Goal: Task Accomplishment & Management: Use online tool/utility

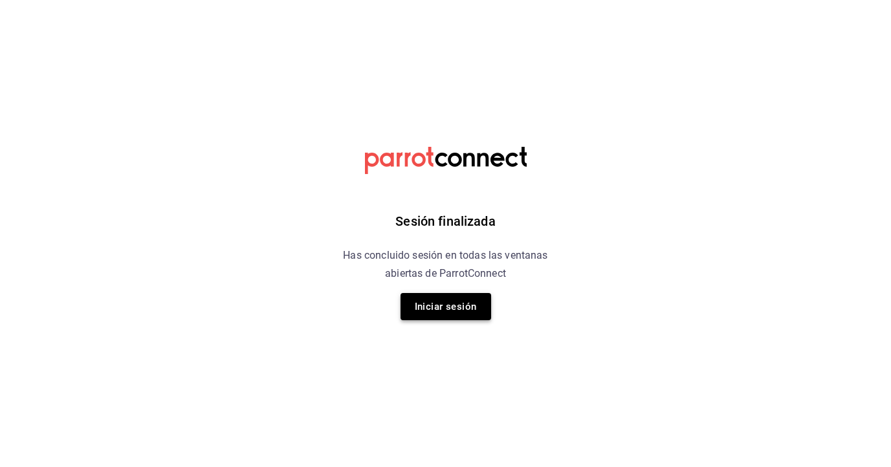
click at [462, 311] on button "Iniciar sesión" at bounding box center [445, 306] width 91 height 27
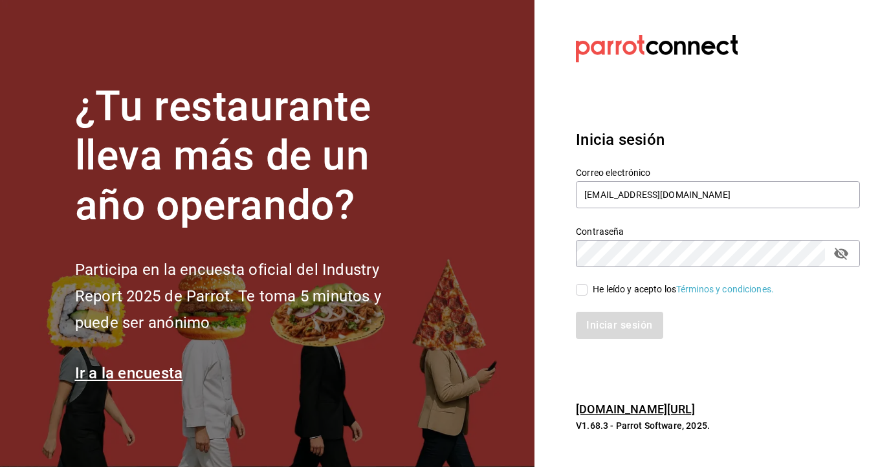
click at [582, 289] on input "He leído y acepto los Términos y condiciones." at bounding box center [582, 290] width 12 height 12
checkbox input "true"
click at [602, 324] on button "Iniciar sesión" at bounding box center [620, 325] width 88 height 27
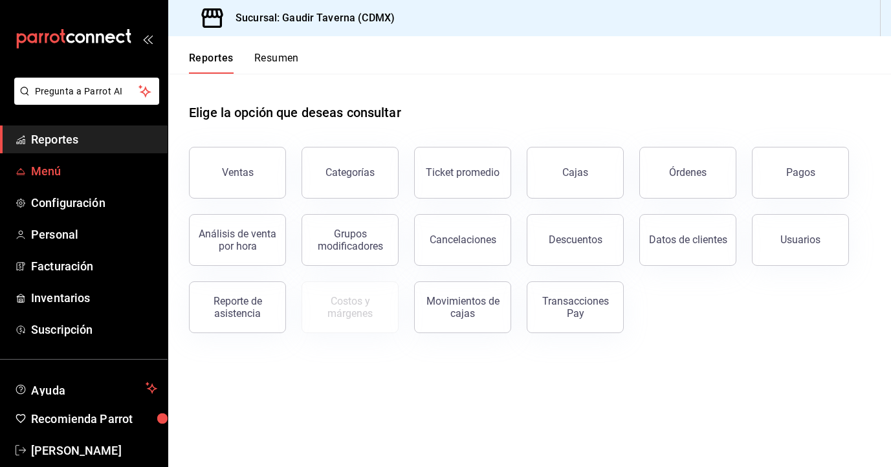
click at [65, 180] on link "Menú" at bounding box center [84, 171] width 168 height 28
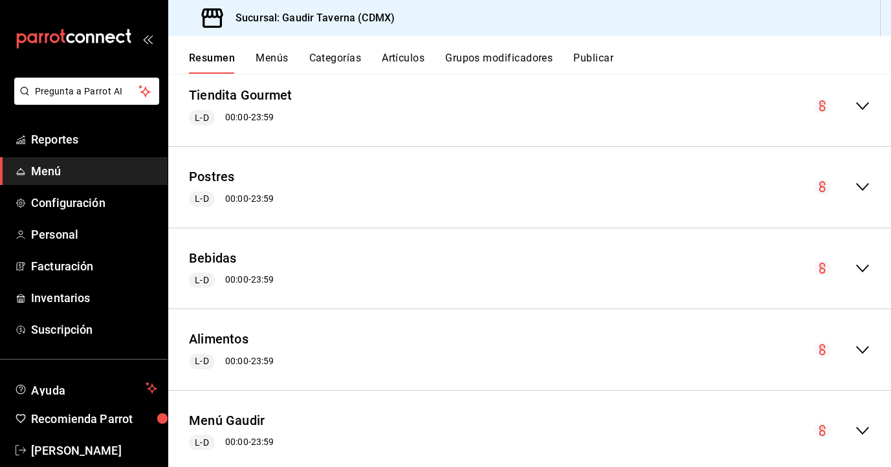
scroll to position [490, 0]
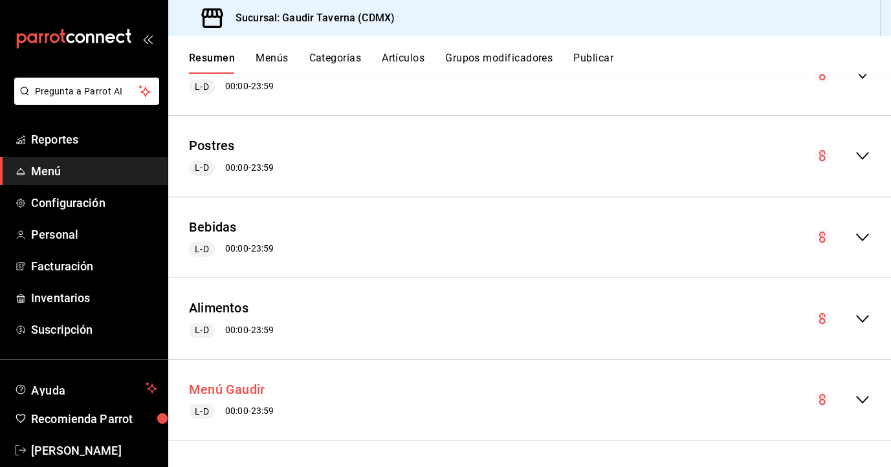
click at [224, 391] on button "Menú Gaudir" at bounding box center [227, 389] width 76 height 19
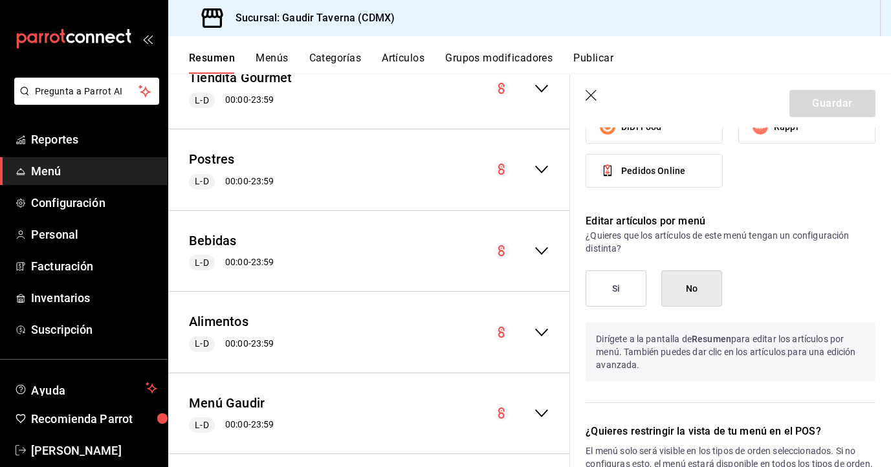
scroll to position [719, 0]
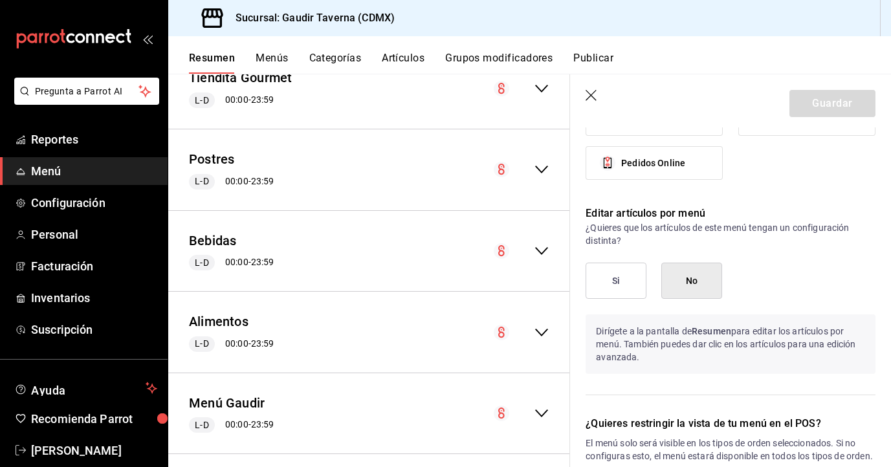
click at [338, 59] on button "Categorías" at bounding box center [335, 63] width 52 height 22
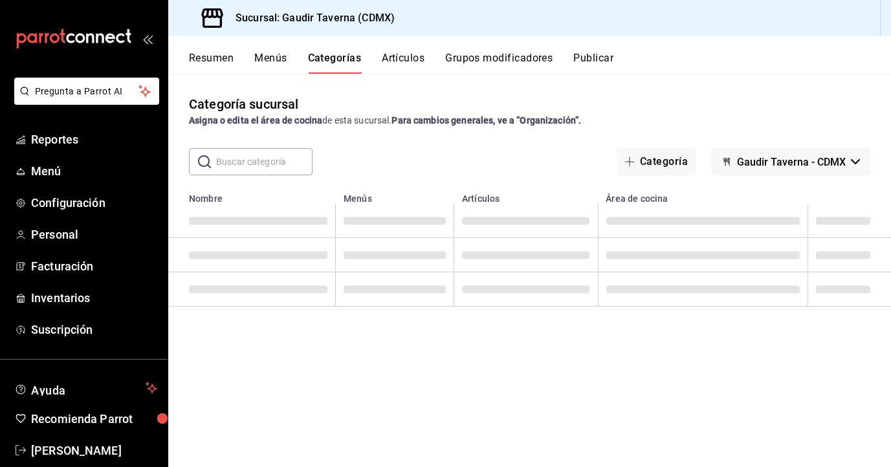
click at [406, 65] on button "Artículos" at bounding box center [403, 63] width 43 height 22
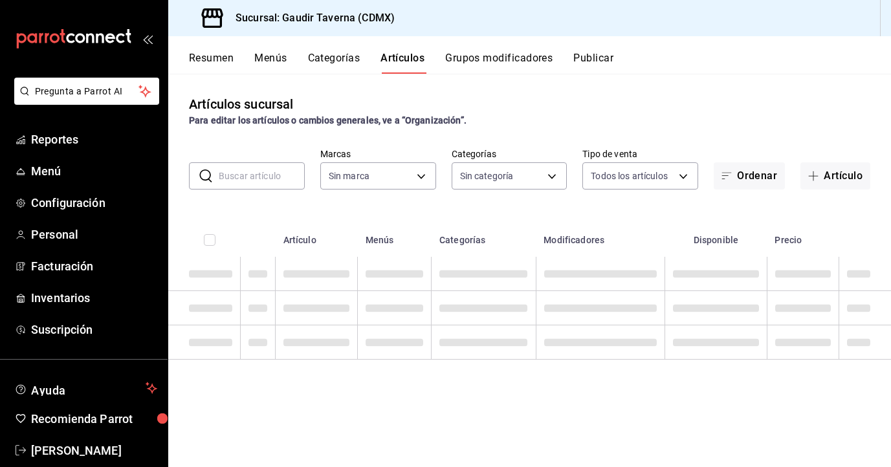
type input "1e06db1b-005a-4cce-8504-6623acf63a2d"
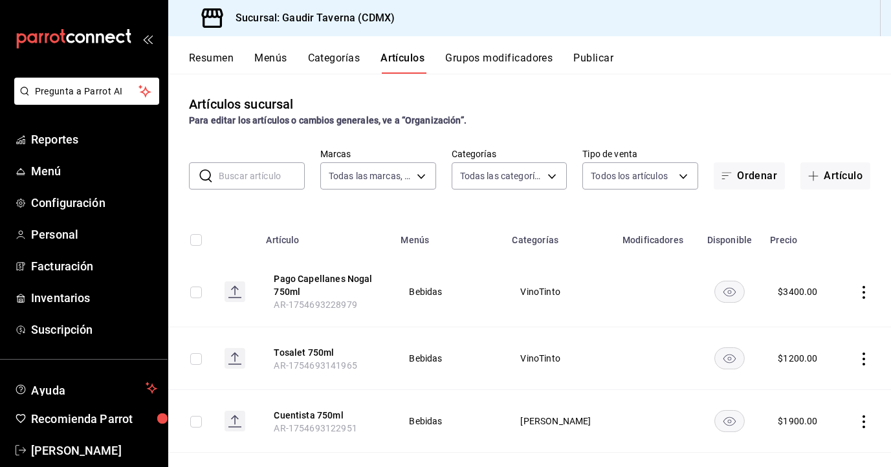
type input "32cbe891-3f26-4860-81d2-4f453e1eac3d,84b1fd51-b9a7-424f-8a14-34d001936b34,479aa…"
click at [842, 173] on button "Artículo" at bounding box center [835, 175] width 70 height 27
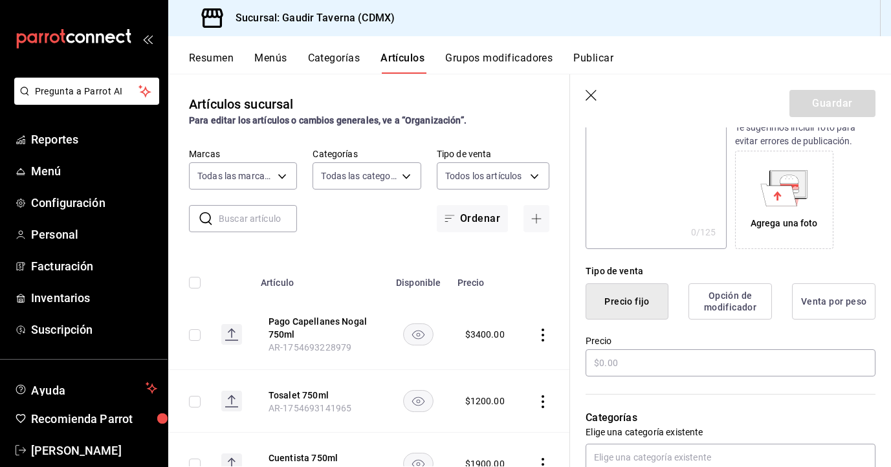
scroll to position [188, 0]
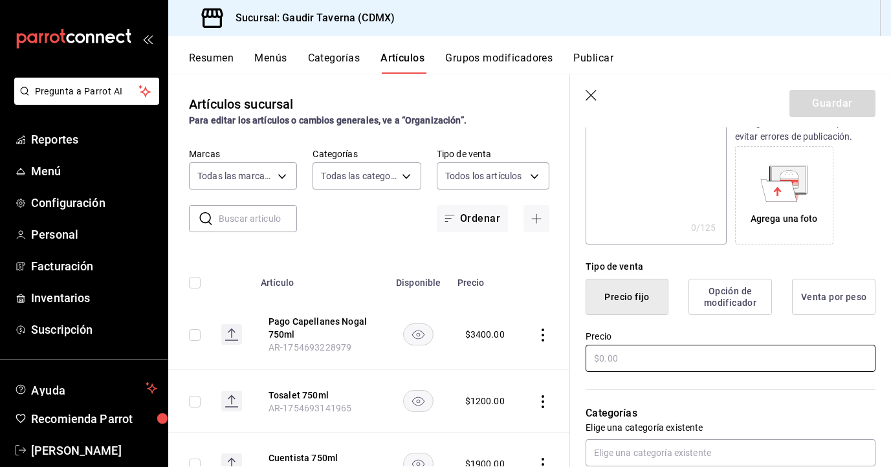
type input "[MEDICAL_DATA][PERSON_NAME] Menu"
click at [659, 351] on input "text" at bounding box center [730, 358] width 290 height 27
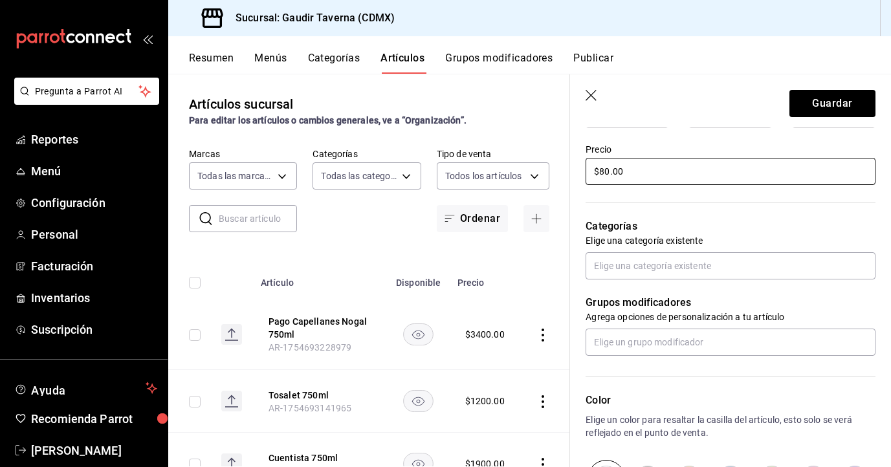
scroll to position [376, 0]
type input "$80.00"
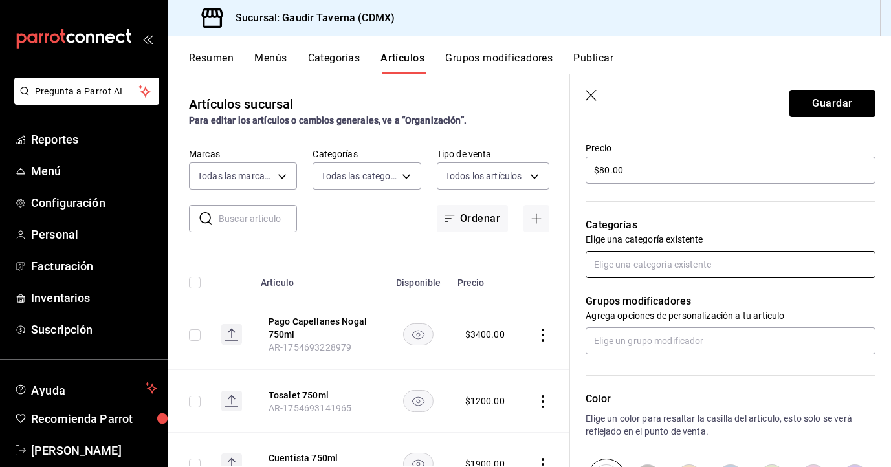
click at [628, 265] on input "text" at bounding box center [730, 264] width 290 height 27
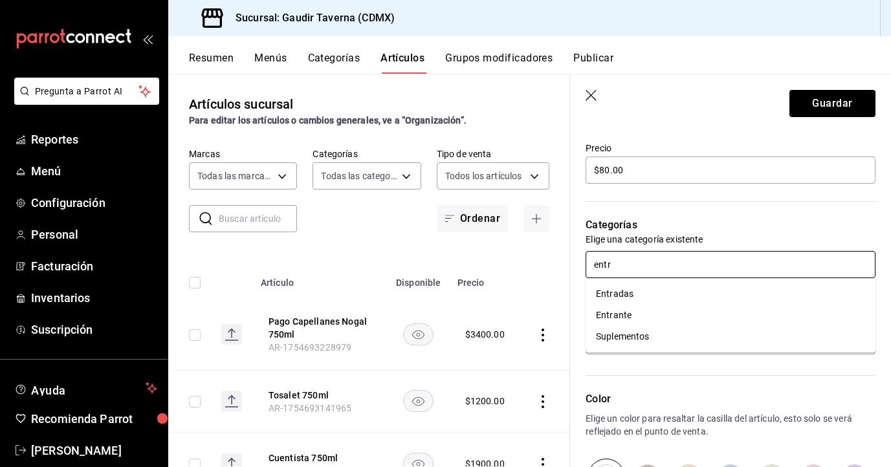
type input "entra"
click at [602, 307] on li "Entrante" at bounding box center [730, 315] width 290 height 21
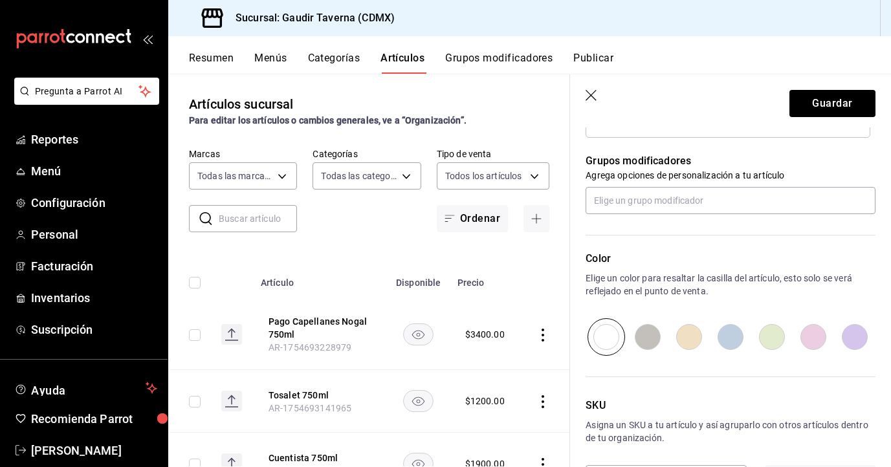
scroll to position [610, 0]
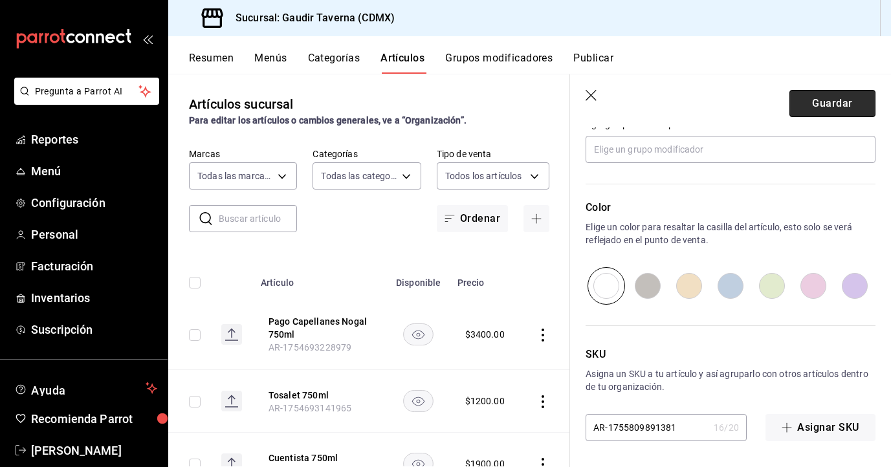
click at [863, 106] on button "Guardar" at bounding box center [832, 103] width 86 height 27
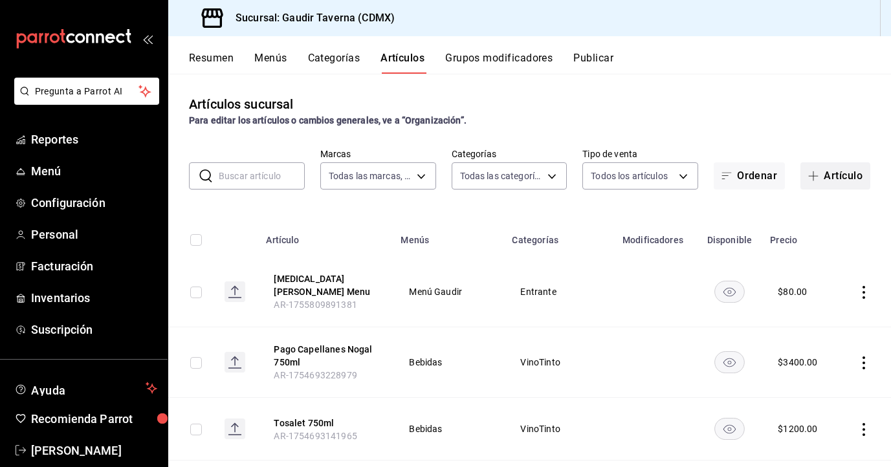
click at [852, 176] on button "Artículo" at bounding box center [835, 175] width 70 height 27
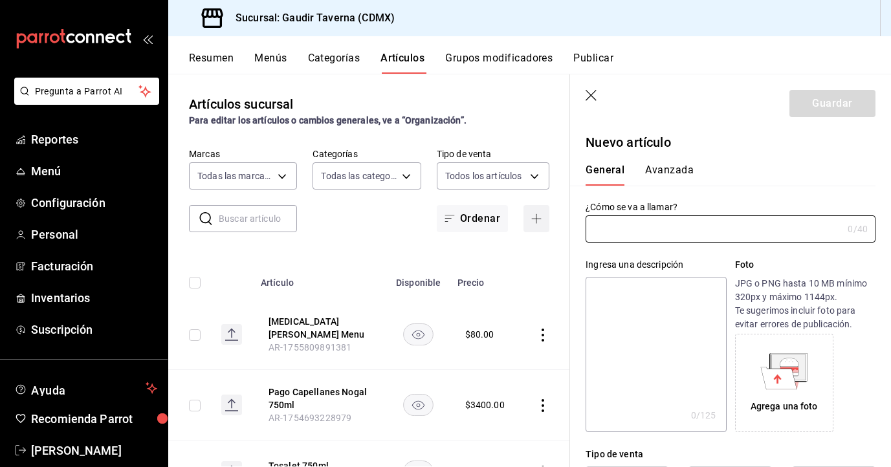
type input "AR-1755809925504"
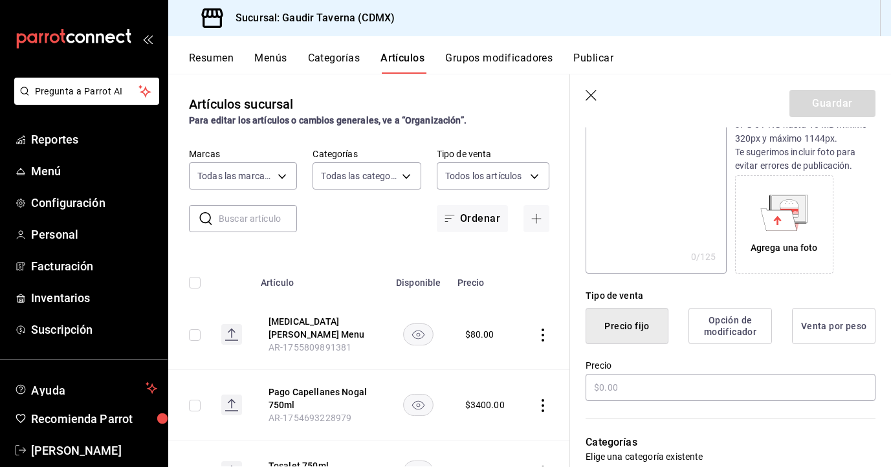
scroll to position [161, 0]
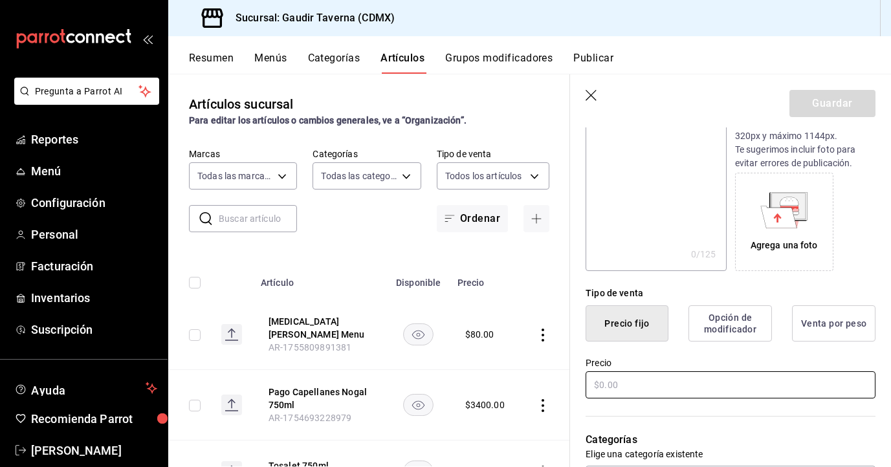
type input "[MEDICAL_DATA][PERSON_NAME] Carta"
click at [644, 389] on input "text" at bounding box center [730, 384] width 290 height 27
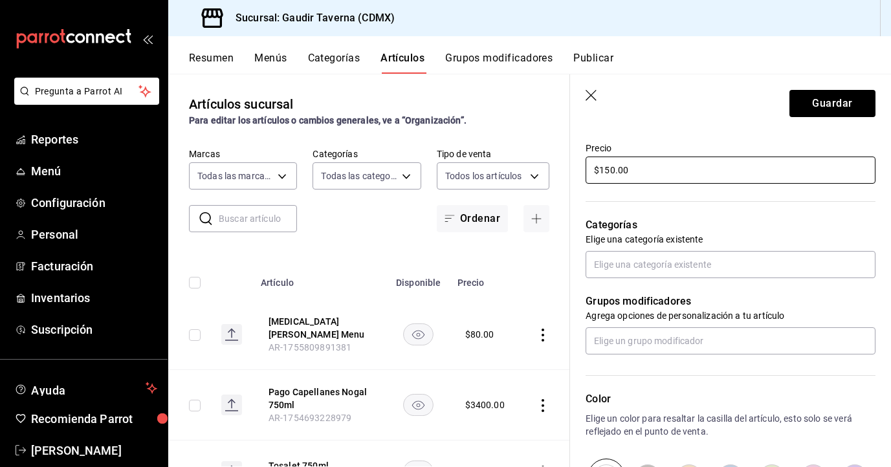
scroll to position [377, 0]
type input "$150.00"
click at [620, 271] on input "text" at bounding box center [730, 263] width 290 height 27
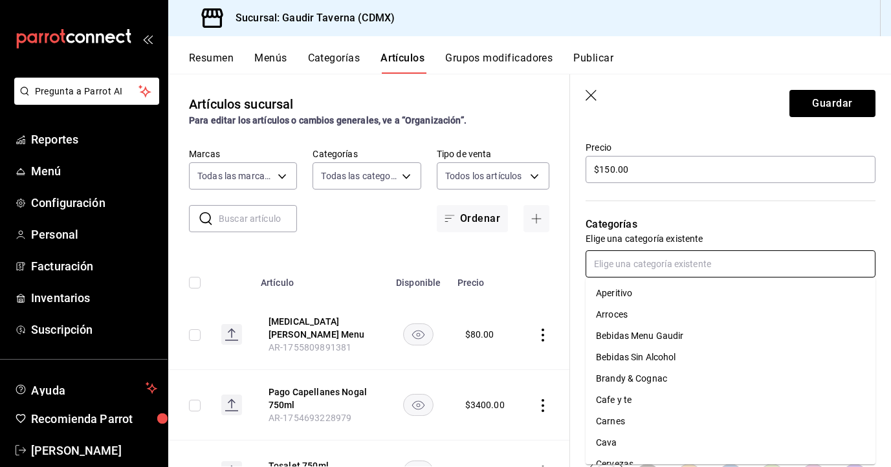
type input "f"
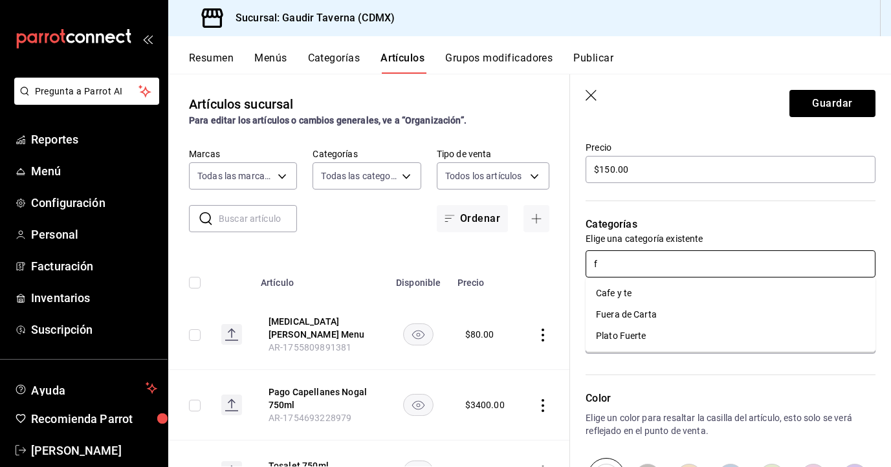
click at [618, 315] on li "Fuera de Carta" at bounding box center [730, 314] width 290 height 21
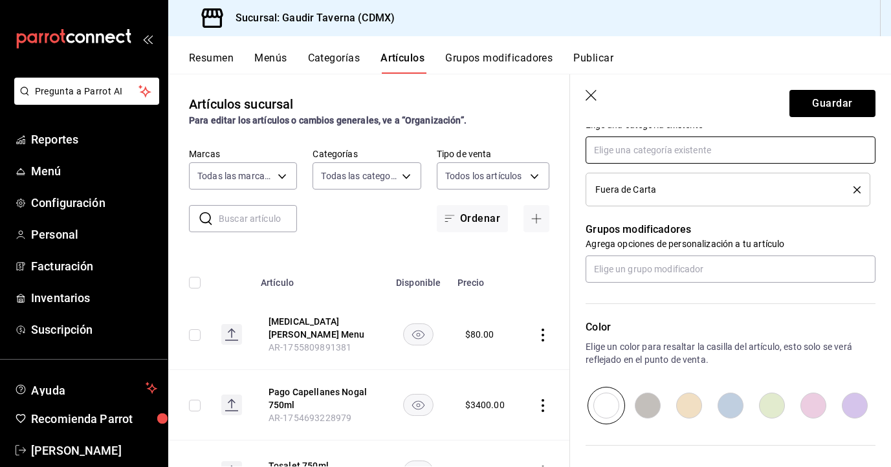
scroll to position [610, 0]
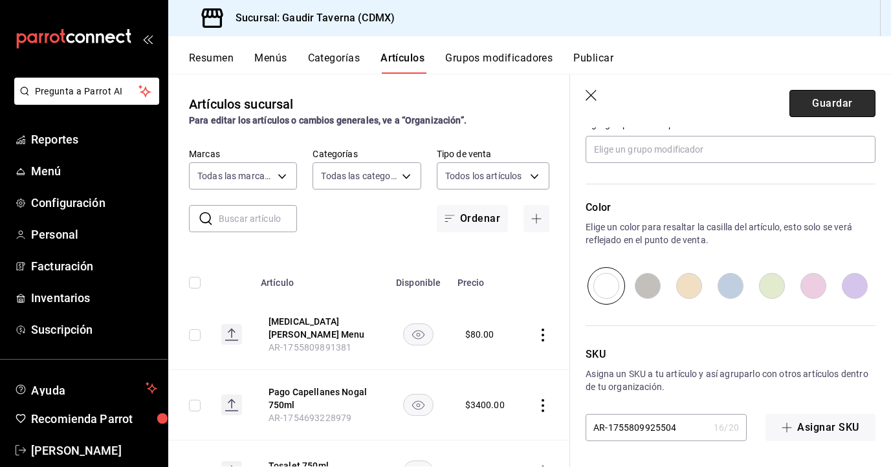
click at [815, 113] on button "Guardar" at bounding box center [832, 103] width 86 height 27
